Goal: Task Accomplishment & Management: Use online tool/utility

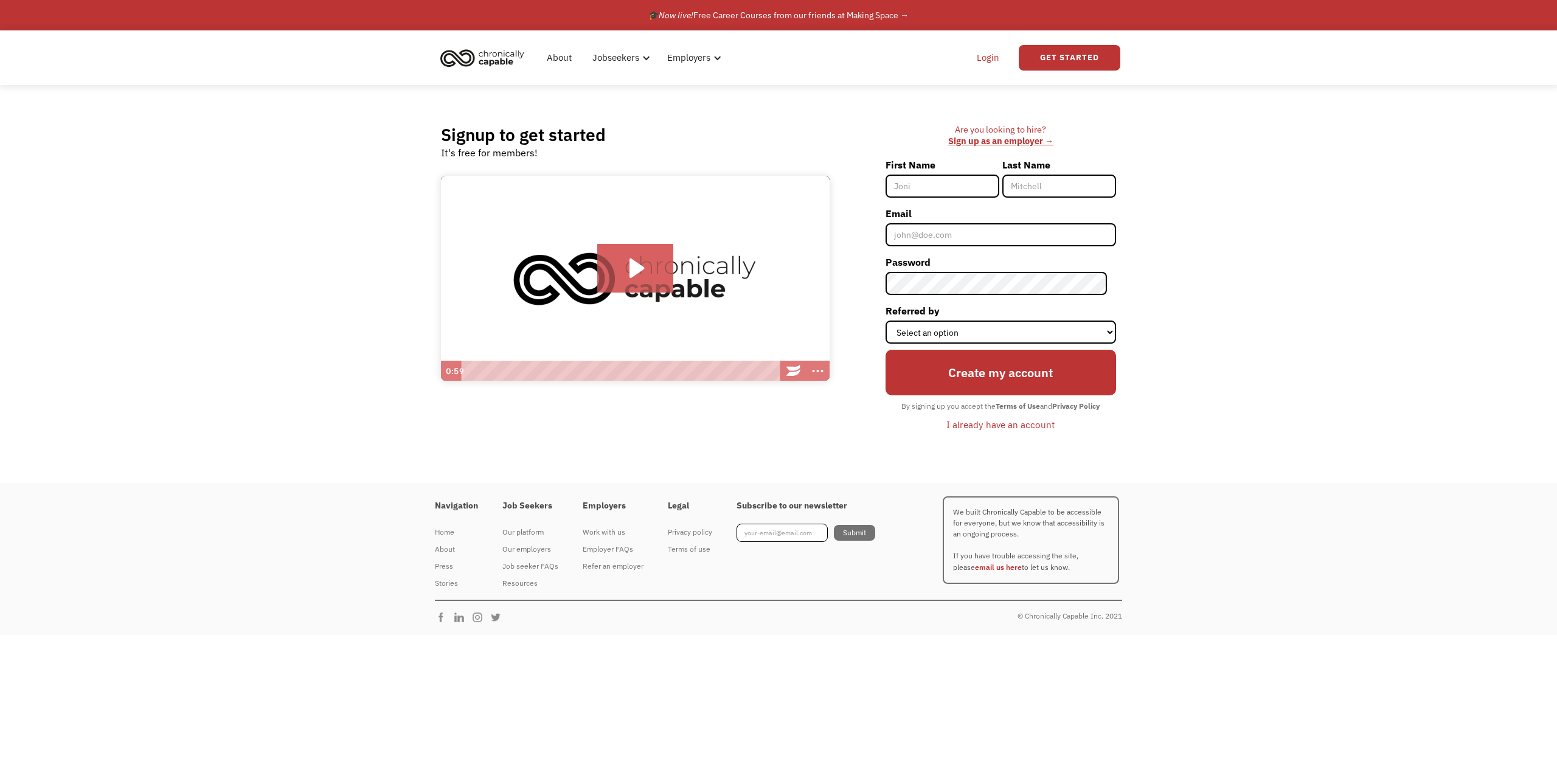
click at [982, 50] on link "Login" at bounding box center [988, 58] width 37 height 39
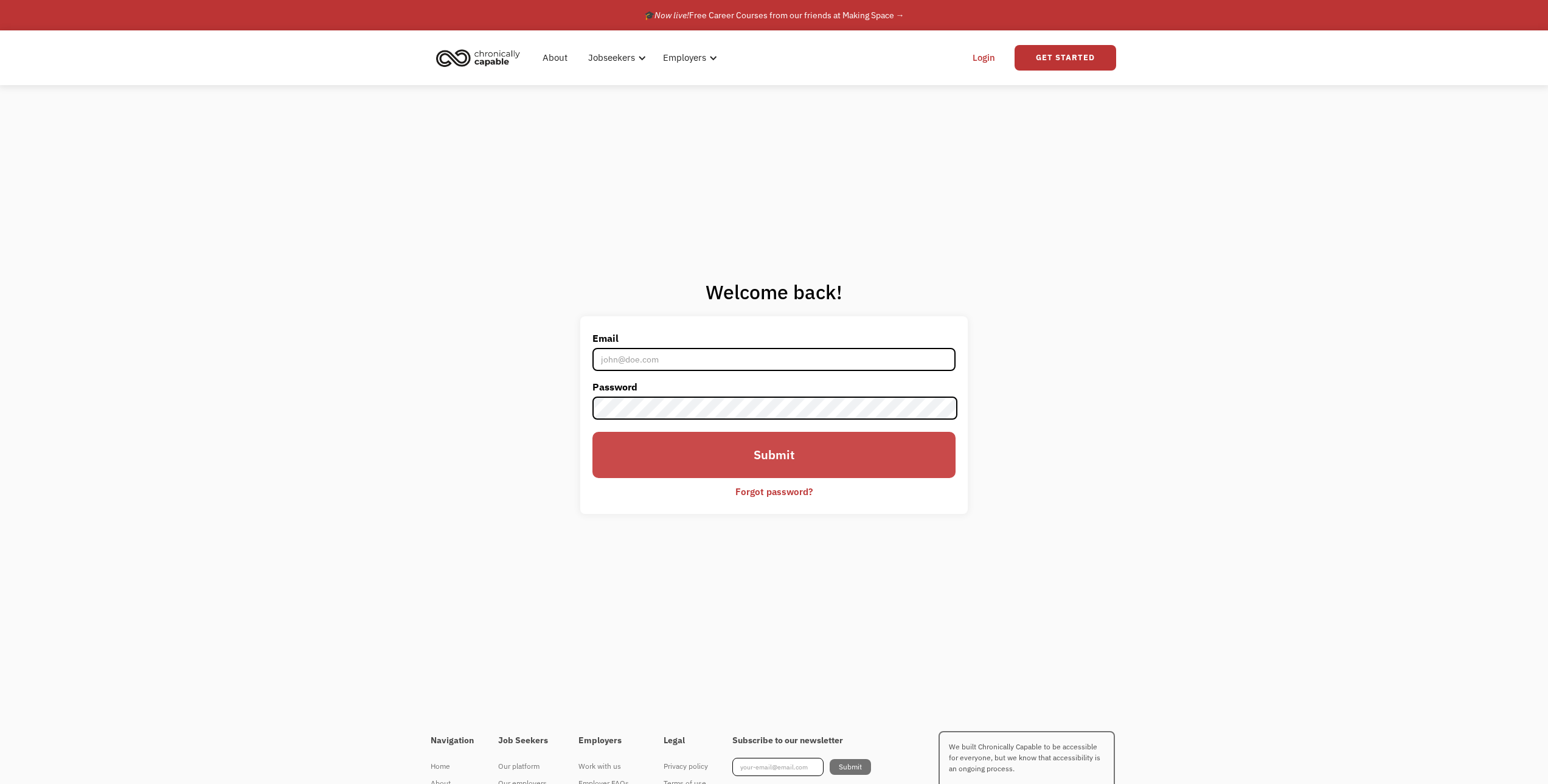
type input "[EMAIL_ADDRESS][DOMAIN_NAME]"
click at [843, 464] on input "Submit" at bounding box center [774, 455] width 363 height 46
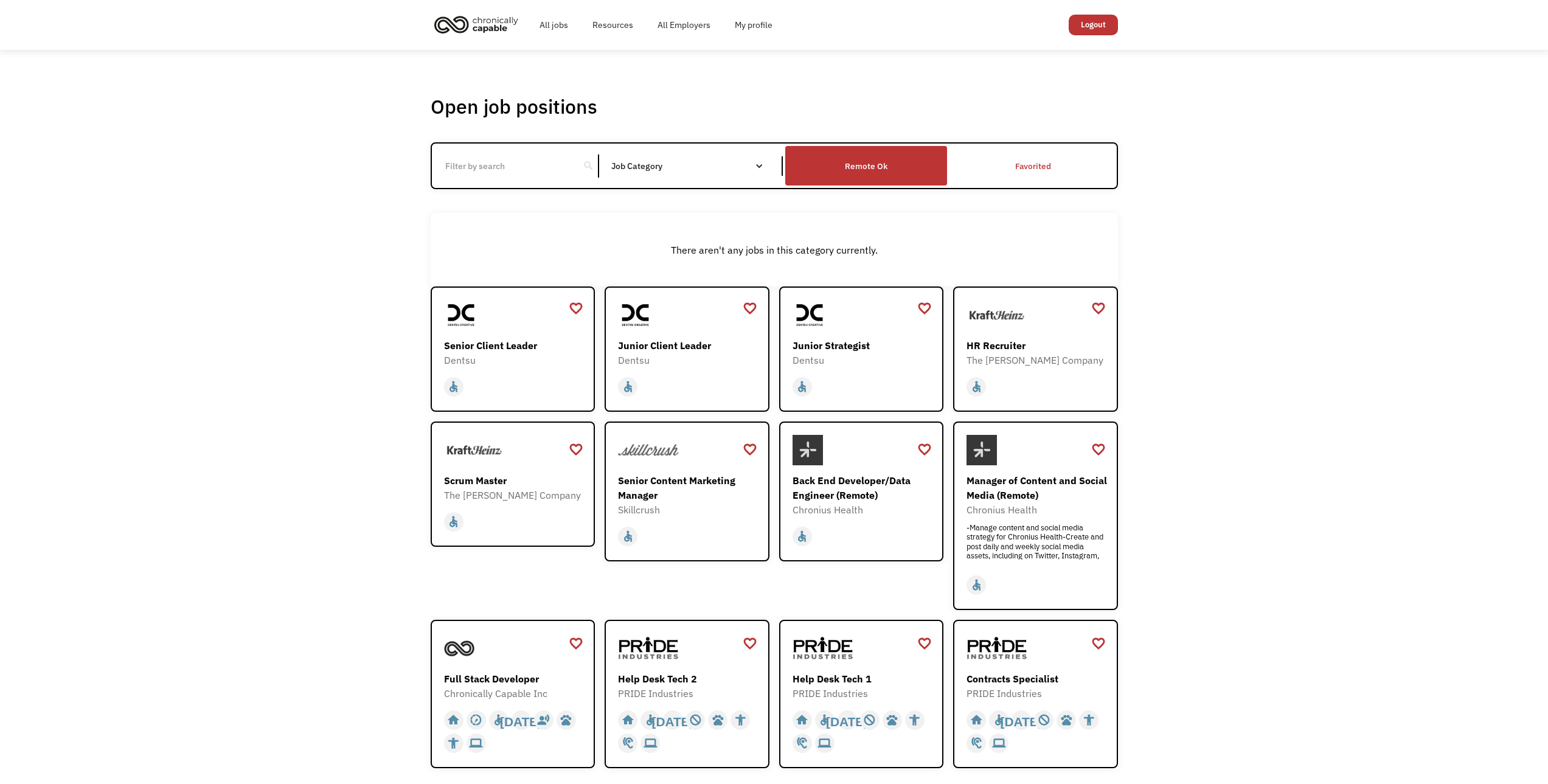
click at [849, 169] on div "Remote Ok" at bounding box center [866, 166] width 43 height 15
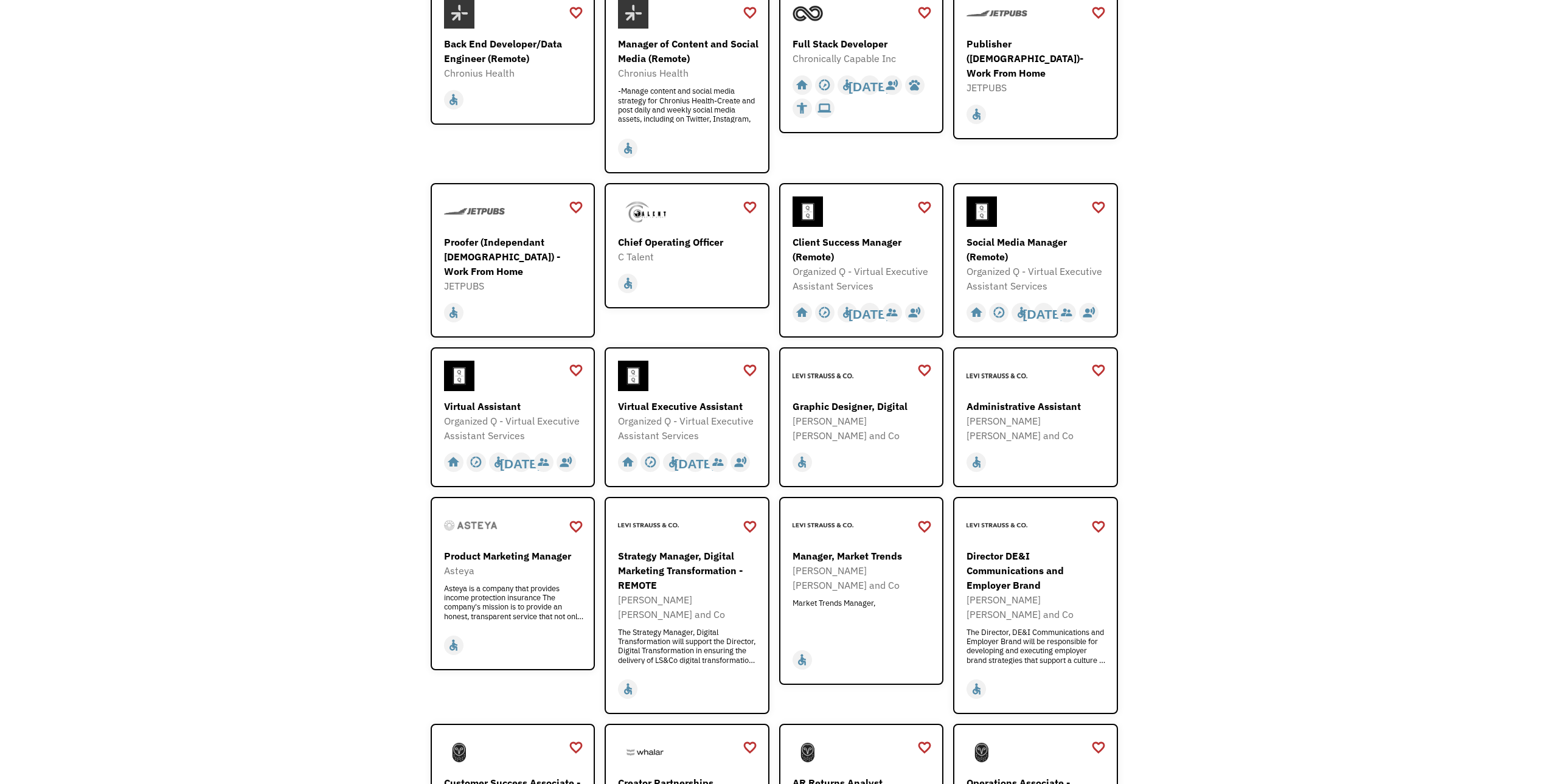
scroll to position [304, 0]
drag, startPoint x: 515, startPoint y: 254, endPoint x: 296, endPoint y: 208, distance: 223.8
click at [296, 208] on div "Open job positions You have X liked items Search search Filter by category Admi…" at bounding box center [774, 752] width 1548 height 2013
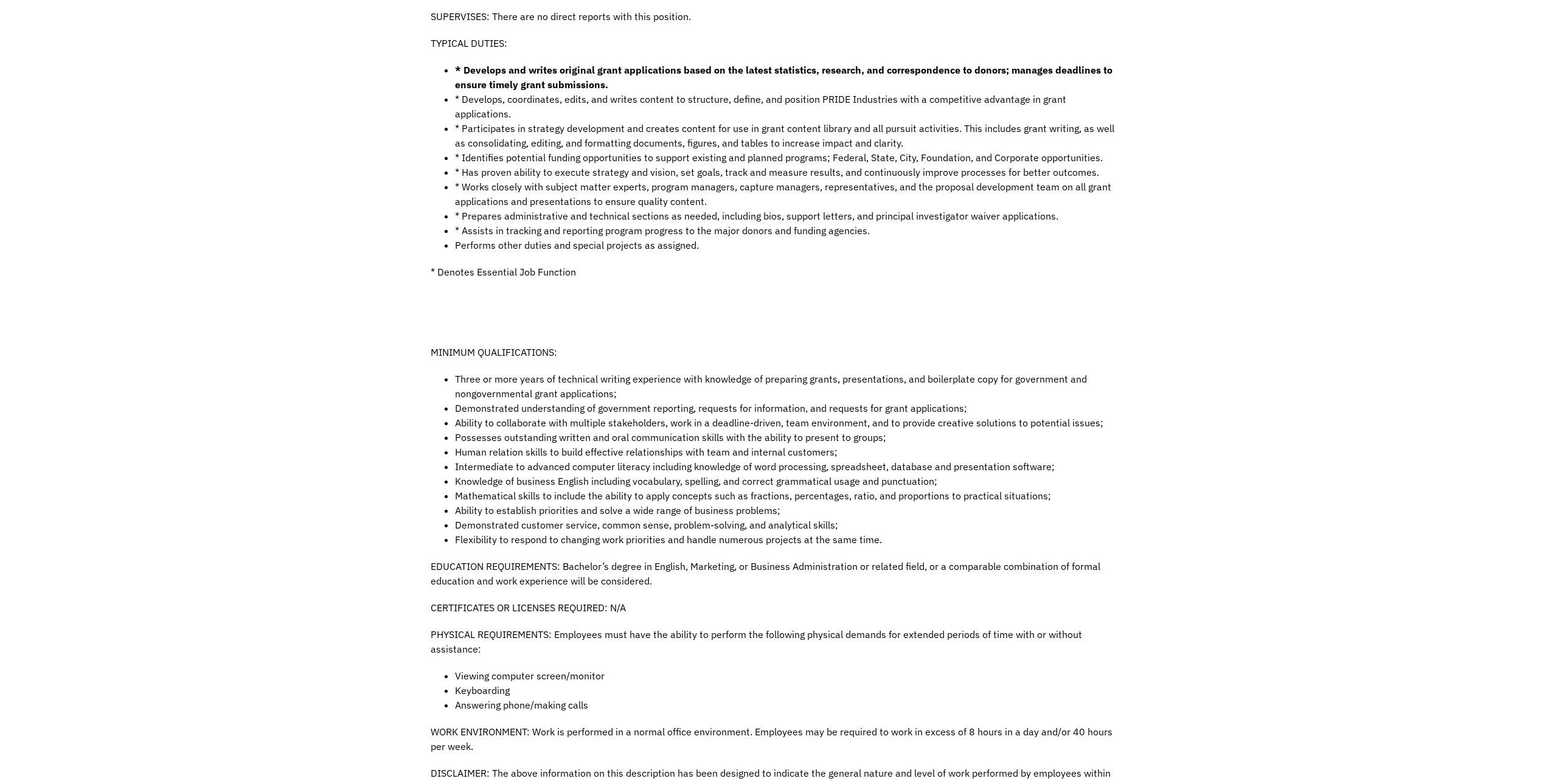
scroll to position [547, 0]
